Goal: Task Accomplishment & Management: Complete application form

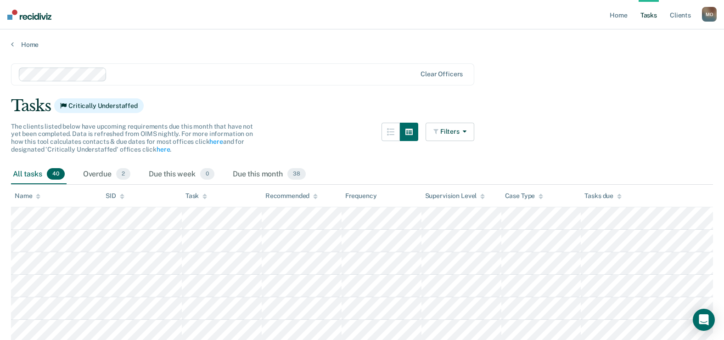
click at [29, 40] on div "Home" at bounding box center [362, 38] width 724 height 19
click at [27, 43] on link "Home" at bounding box center [362, 44] width 702 height 8
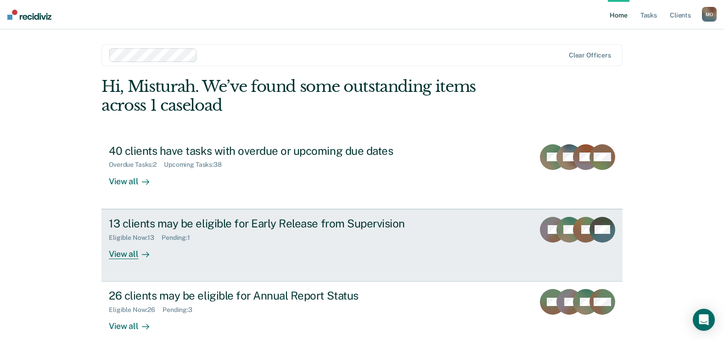
click at [292, 234] on div "Eligible Now : 13 Pending : 1" at bounding box center [270, 235] width 322 height 11
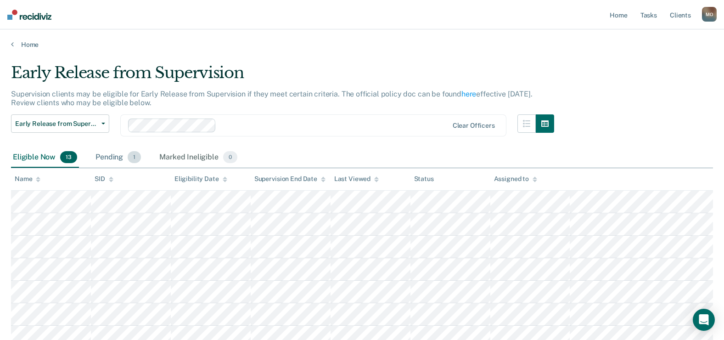
click at [120, 157] on div "Pending 1" at bounding box center [118, 157] width 49 height 20
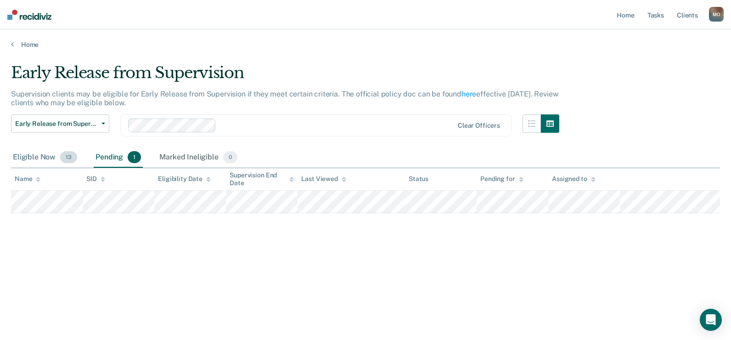
click at [41, 157] on div "Eligible Now 13" at bounding box center [45, 157] width 68 height 20
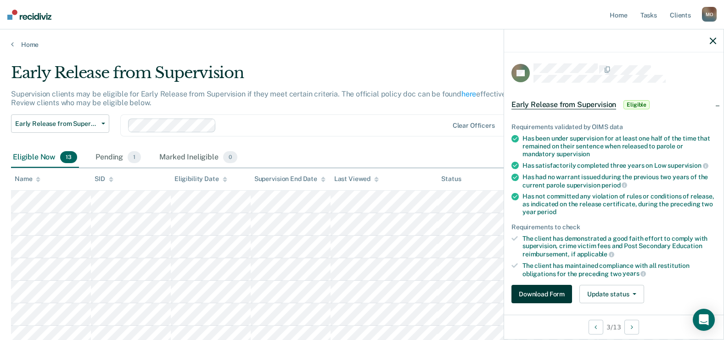
click at [552, 292] on button "Download Form" at bounding box center [541, 294] width 61 height 18
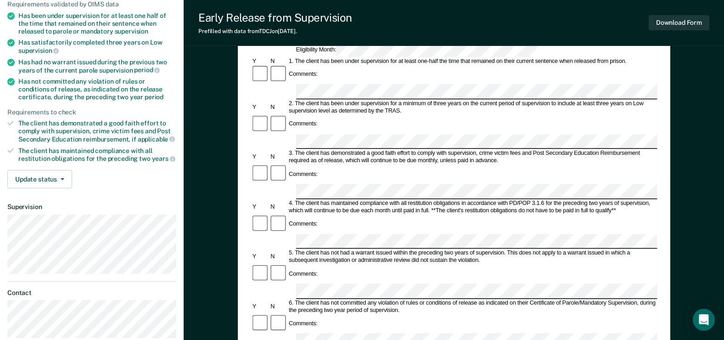
scroll to position [50, 0]
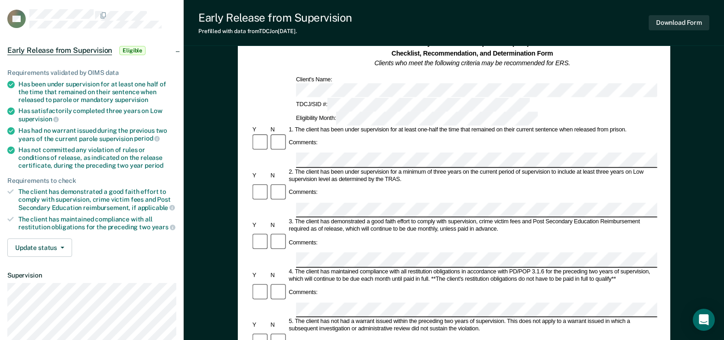
drag, startPoint x: 587, startPoint y: 0, endPoint x: 409, endPoint y: 69, distance: 190.3
click at [409, 69] on div "Early Release from Supervision (ERS) Checklist, Recommendation, and Determinati…" at bounding box center [454, 82] width 406 height 86
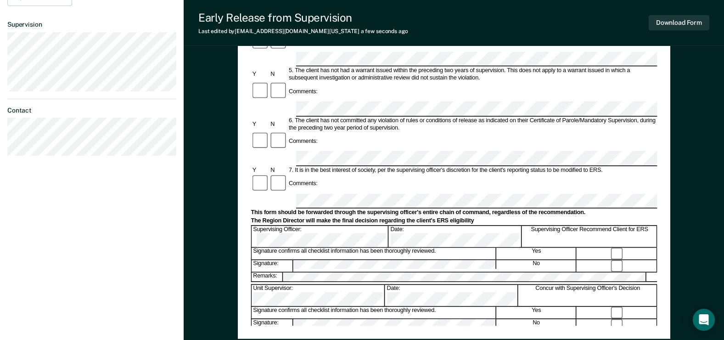
scroll to position [321, 0]
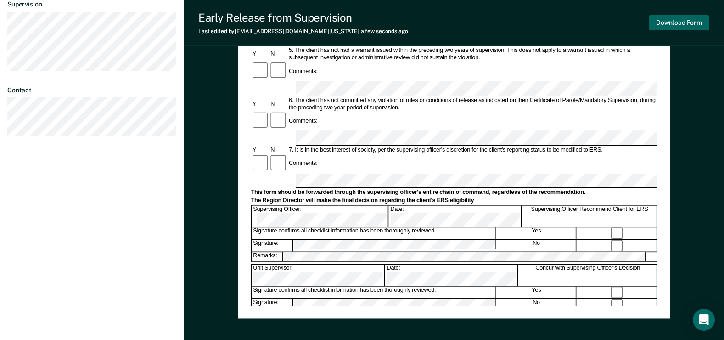
click at [662, 23] on button "Download Form" at bounding box center [679, 22] width 61 height 15
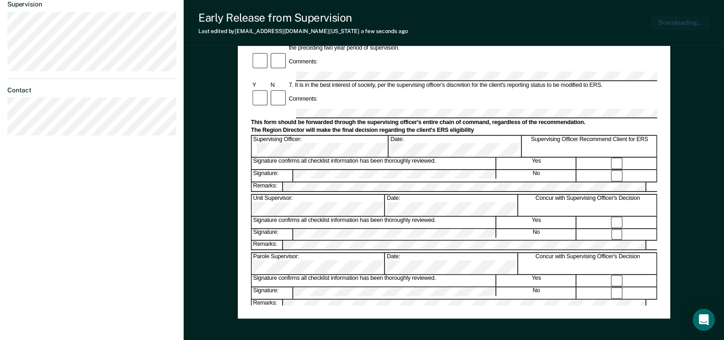
scroll to position [372, 0]
